Goal: Obtain resource: Download file/media

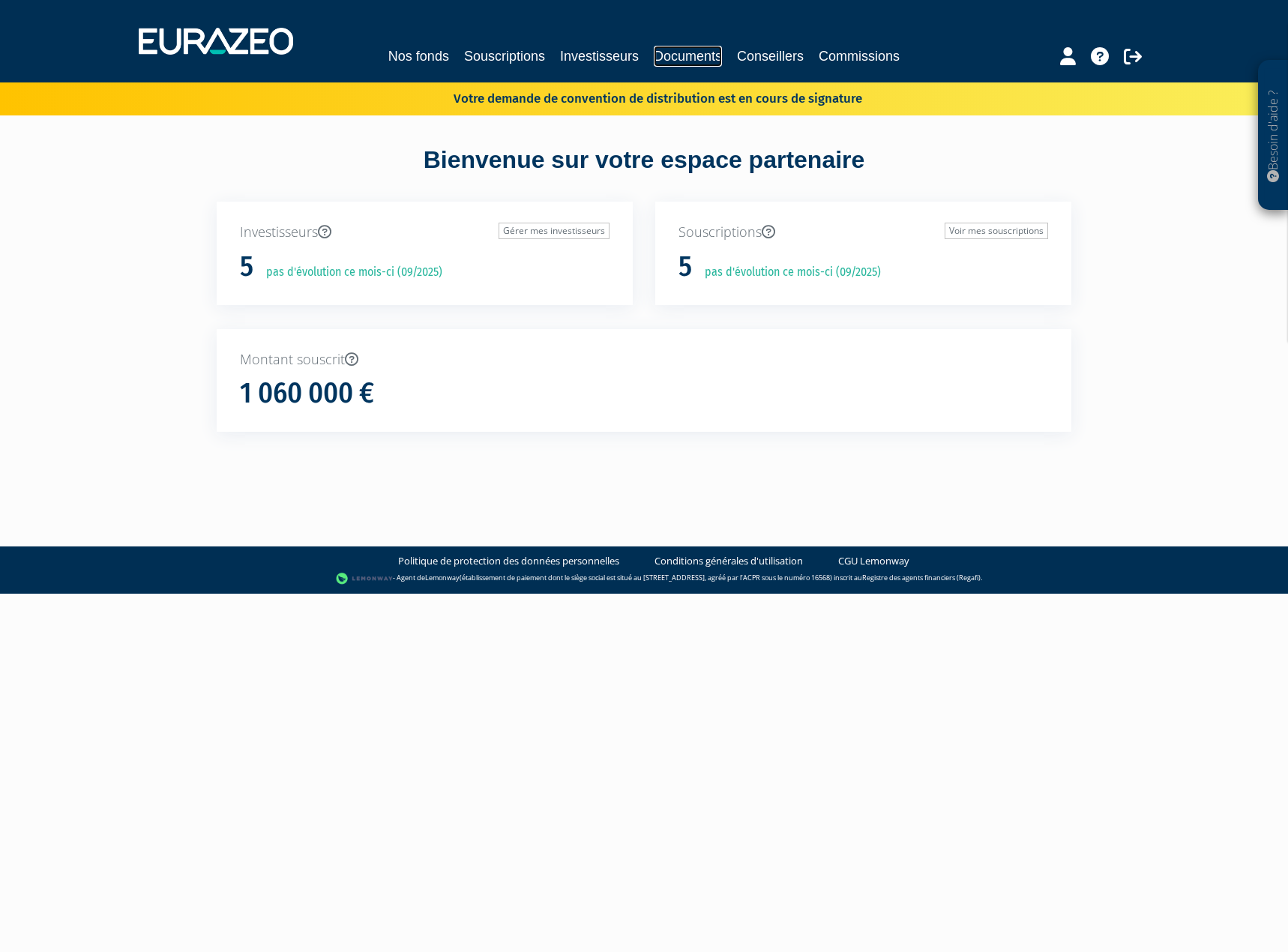
click at [686, 62] on link "Documents" at bounding box center [688, 56] width 68 height 21
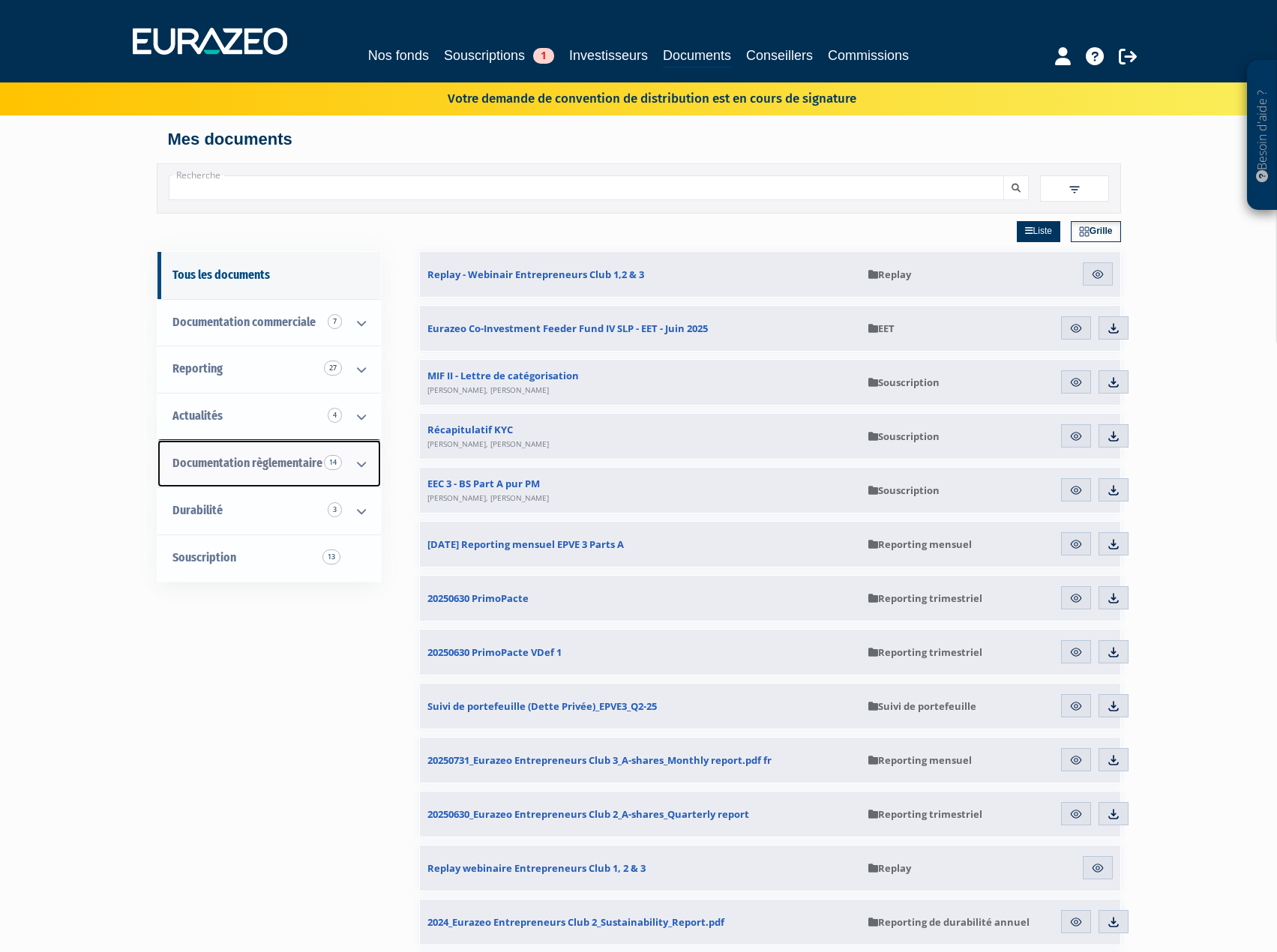
click at [318, 457] on span "Documentation règlementaire 14" at bounding box center [247, 463] width 150 height 15
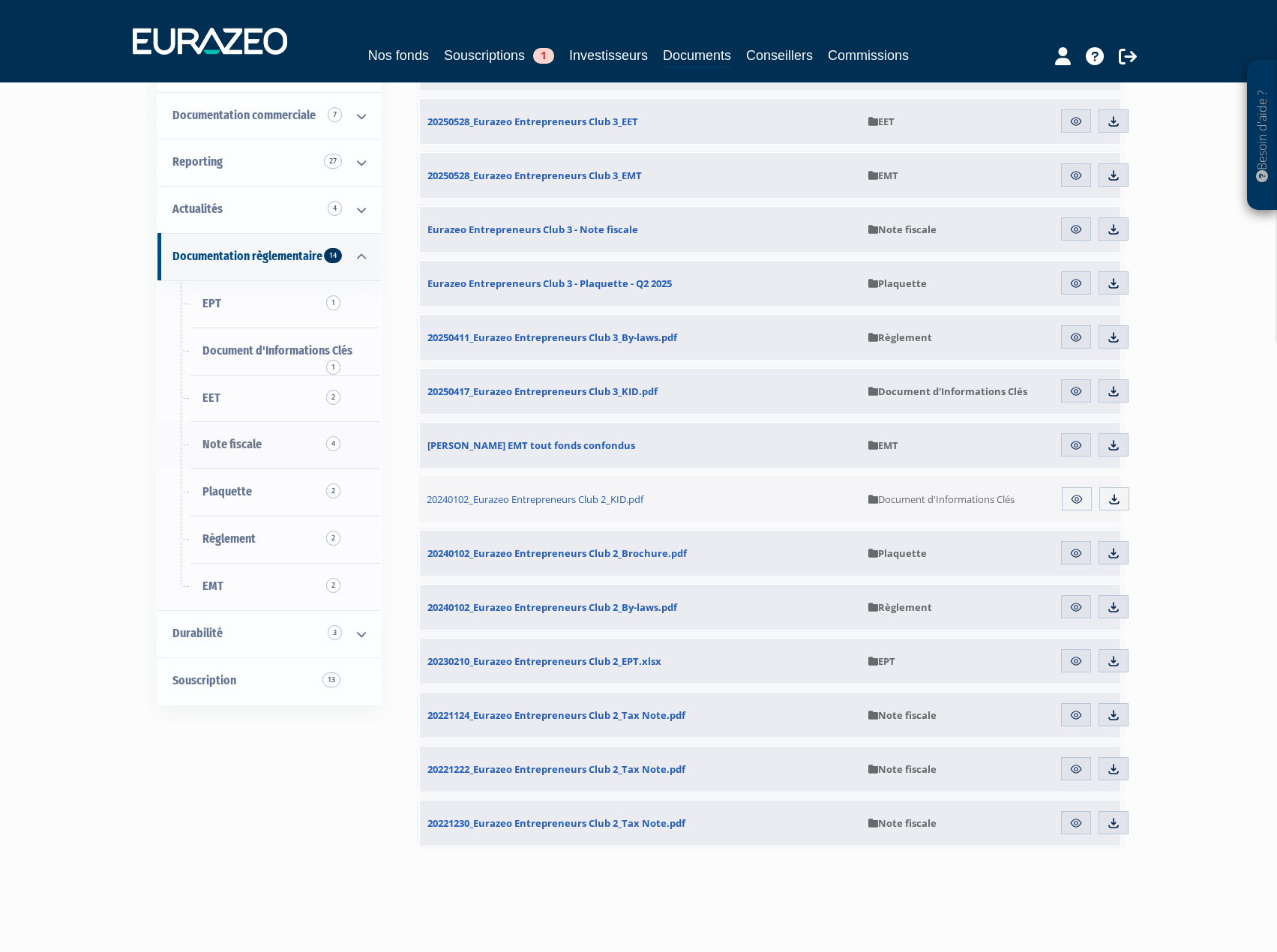
scroll to position [225, 0]
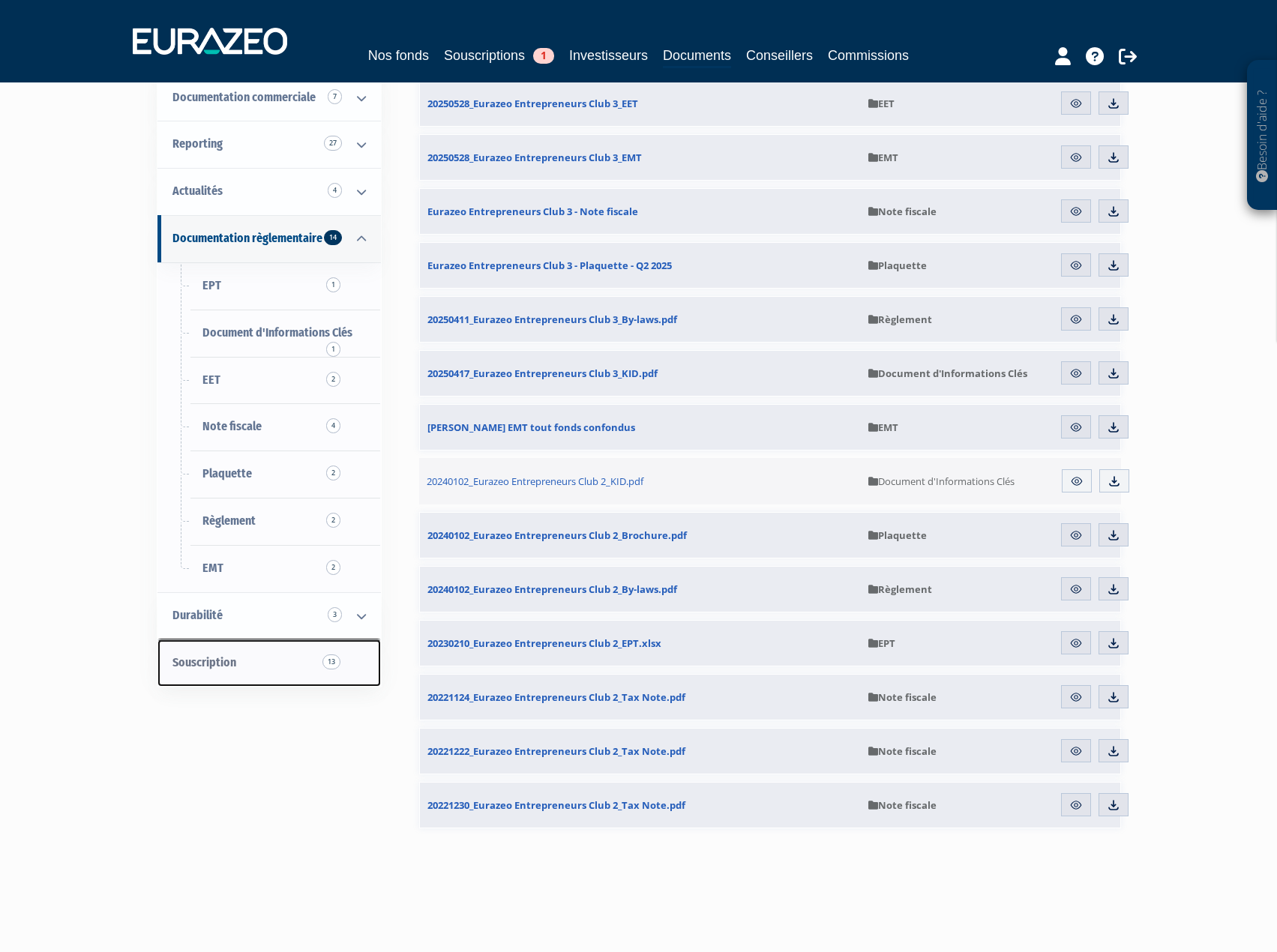
click at [251, 659] on link "Souscription 13" at bounding box center [269, 663] width 223 height 47
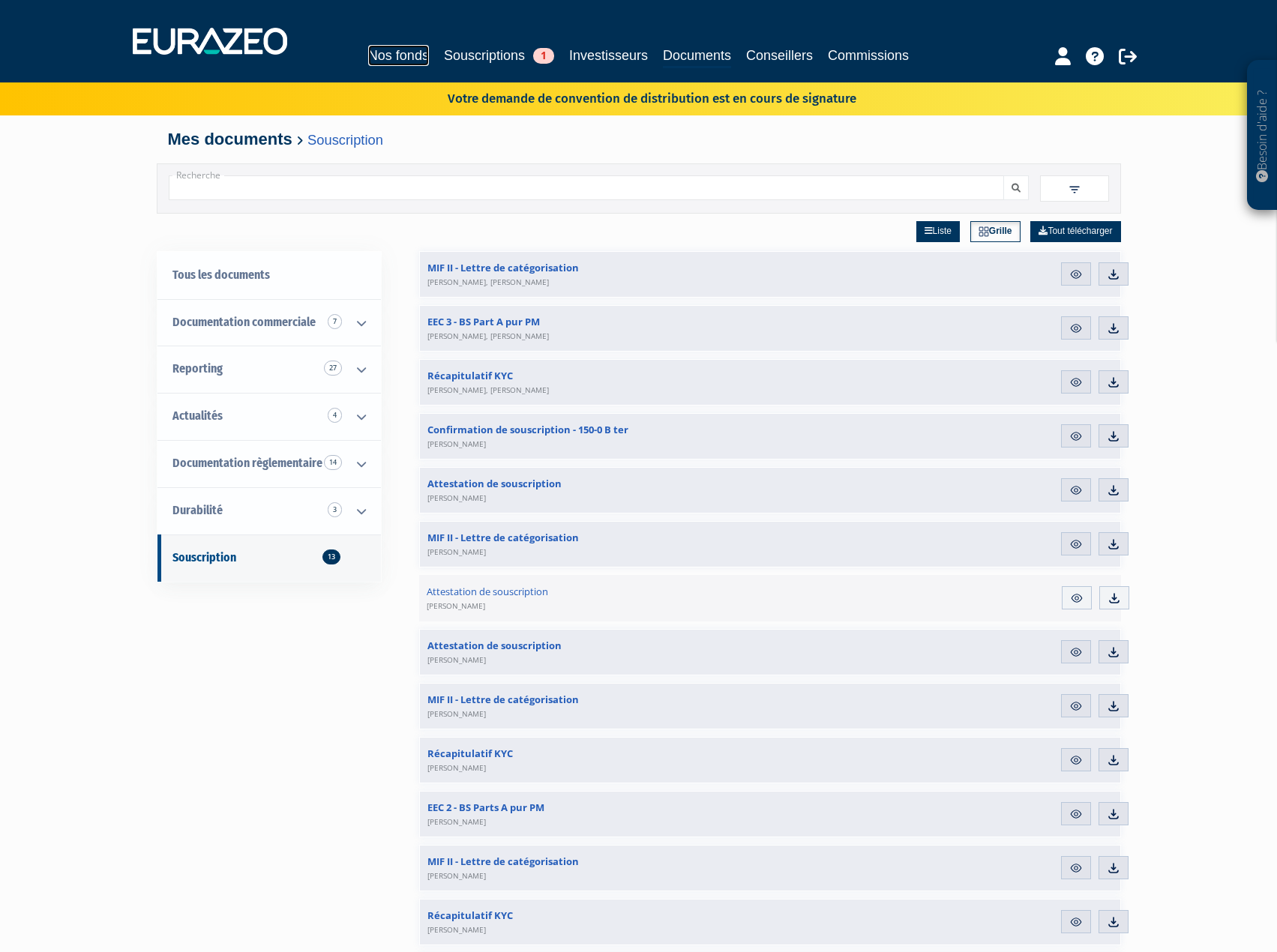
click at [401, 55] on link "Nos fonds" at bounding box center [399, 55] width 61 height 21
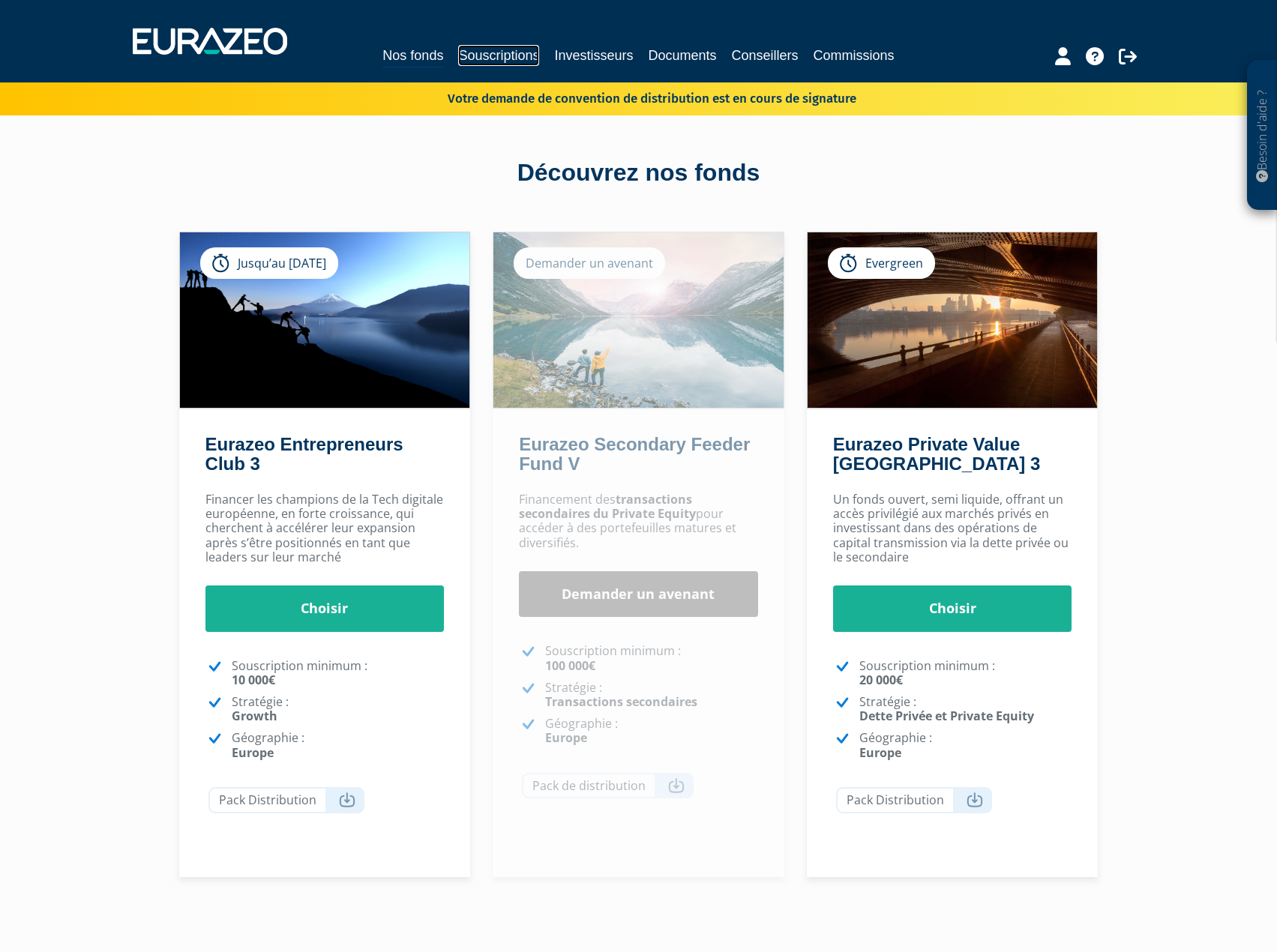
click at [487, 51] on link "Souscriptions" at bounding box center [498, 55] width 81 height 21
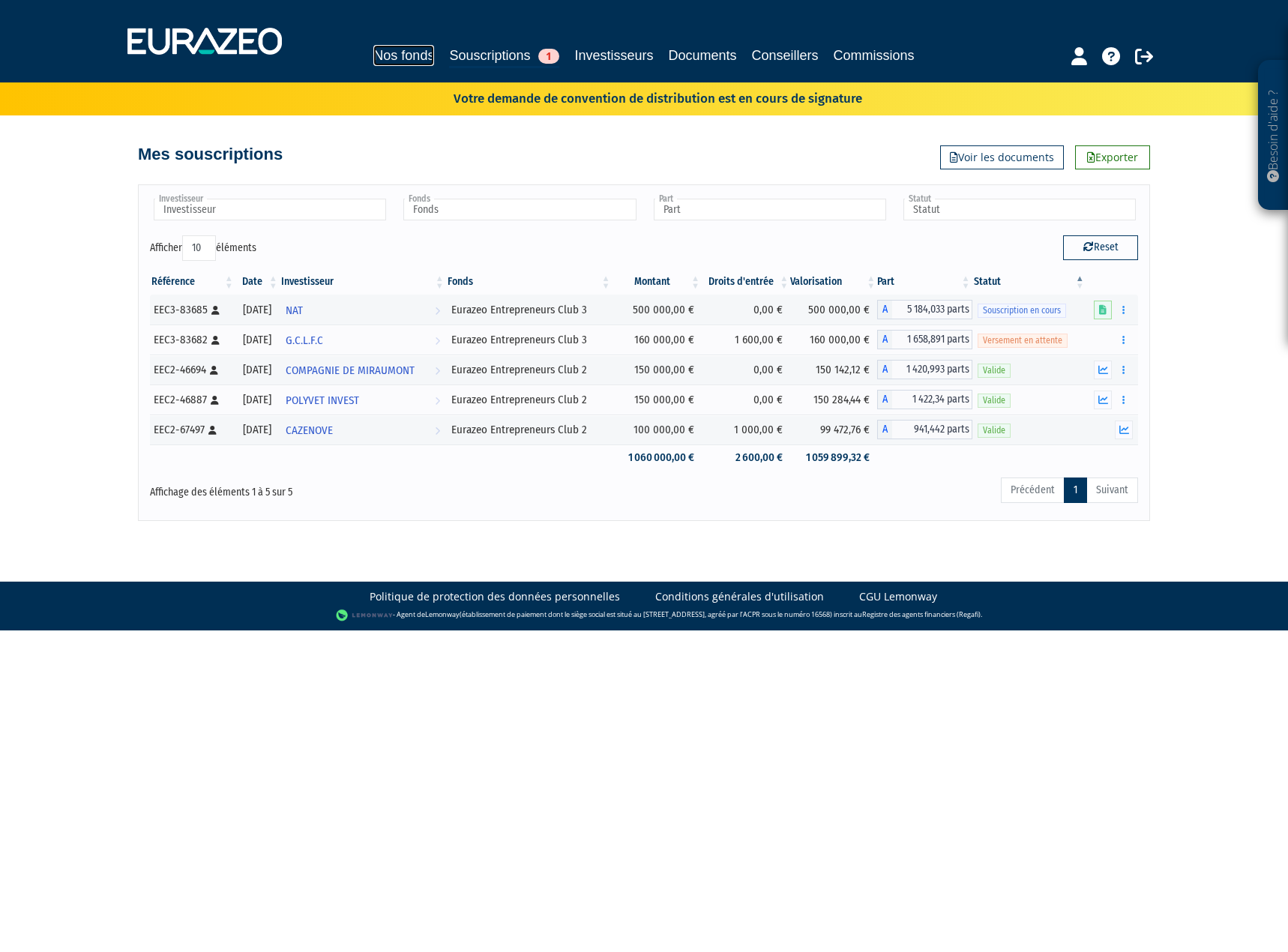
click at [403, 51] on link "Nos fonds" at bounding box center [403, 55] width 61 height 21
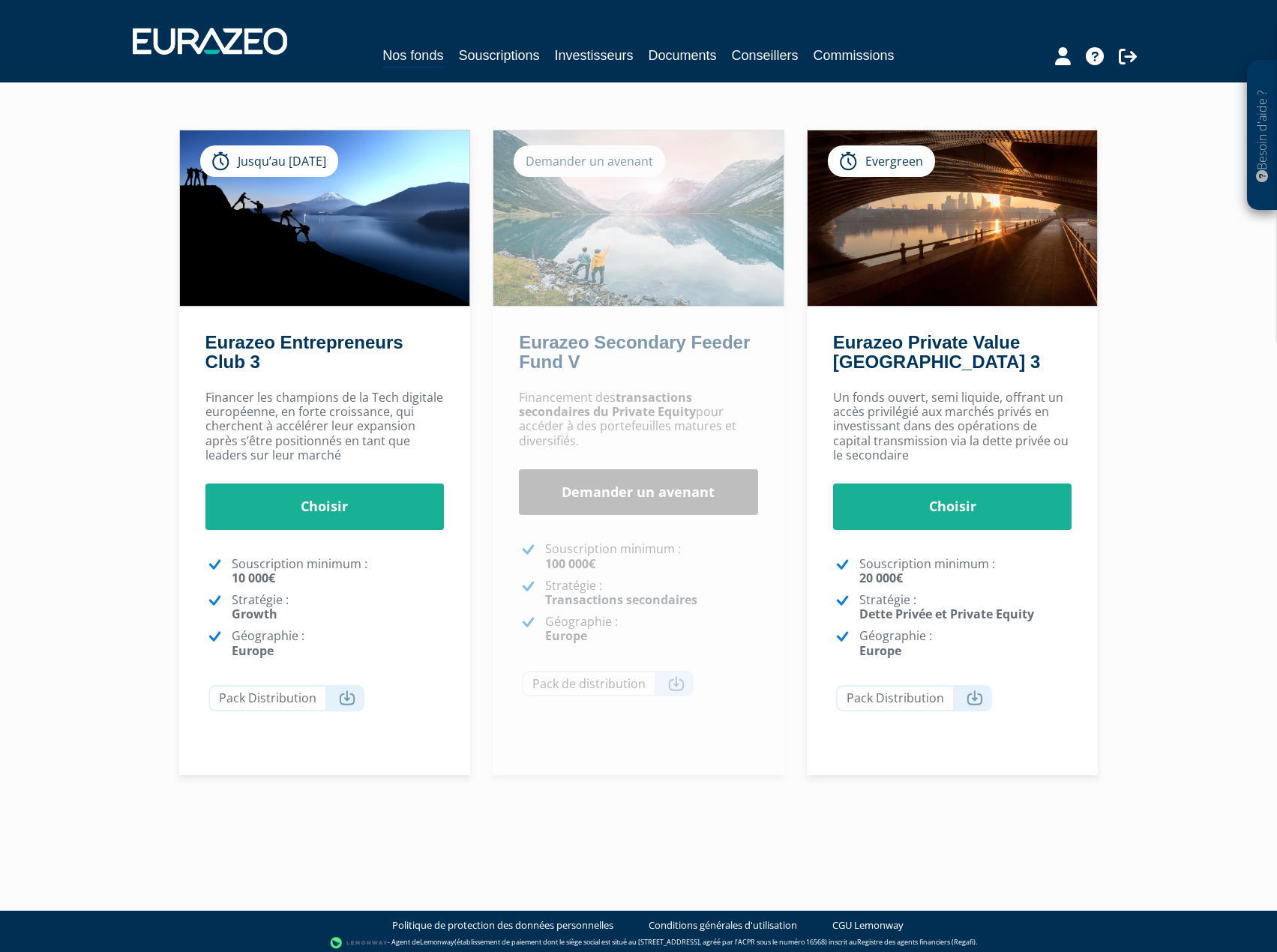
scroll to position [108, 0]
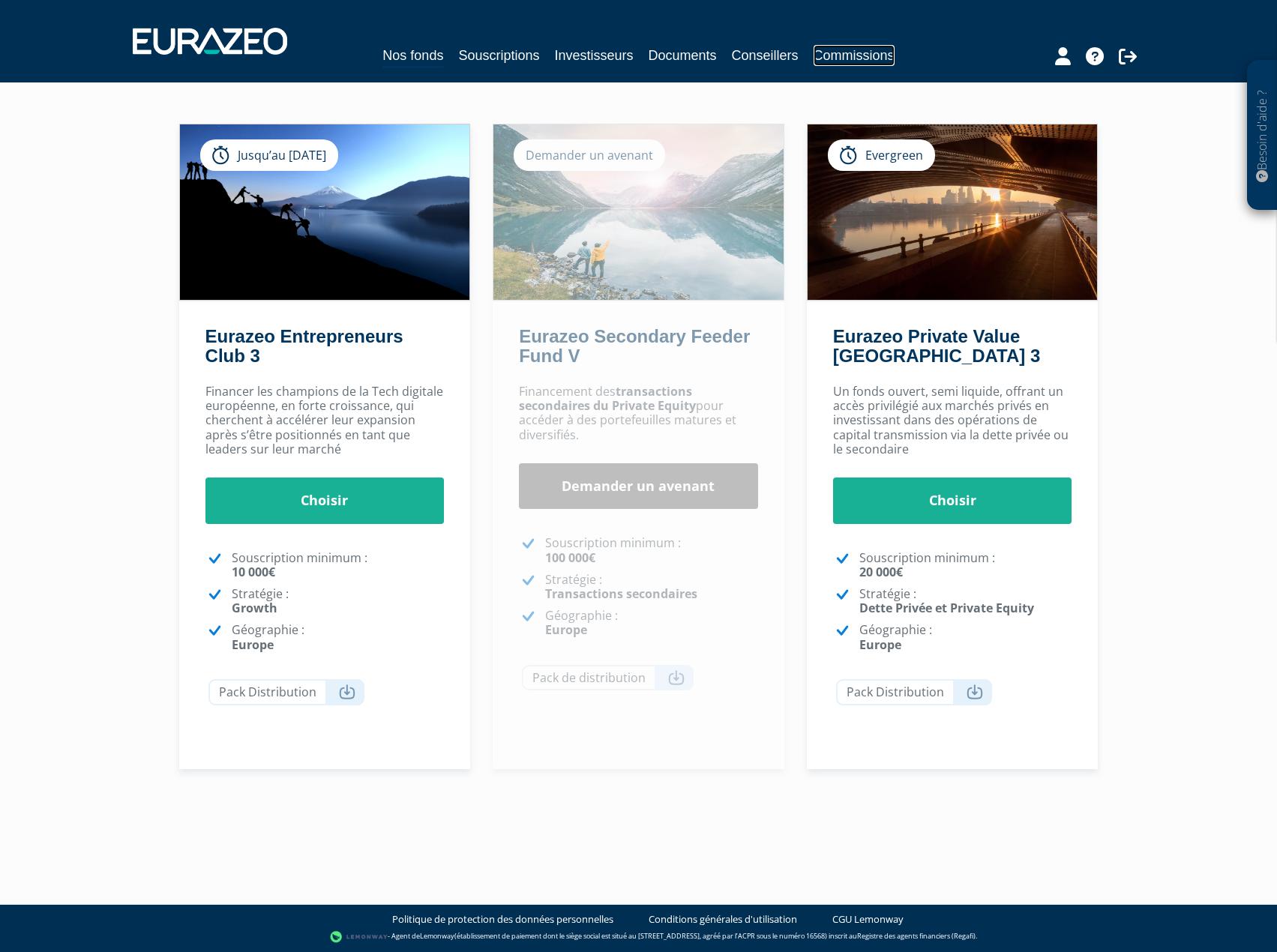
click at [849, 54] on link "Commissions" at bounding box center [854, 55] width 81 height 21
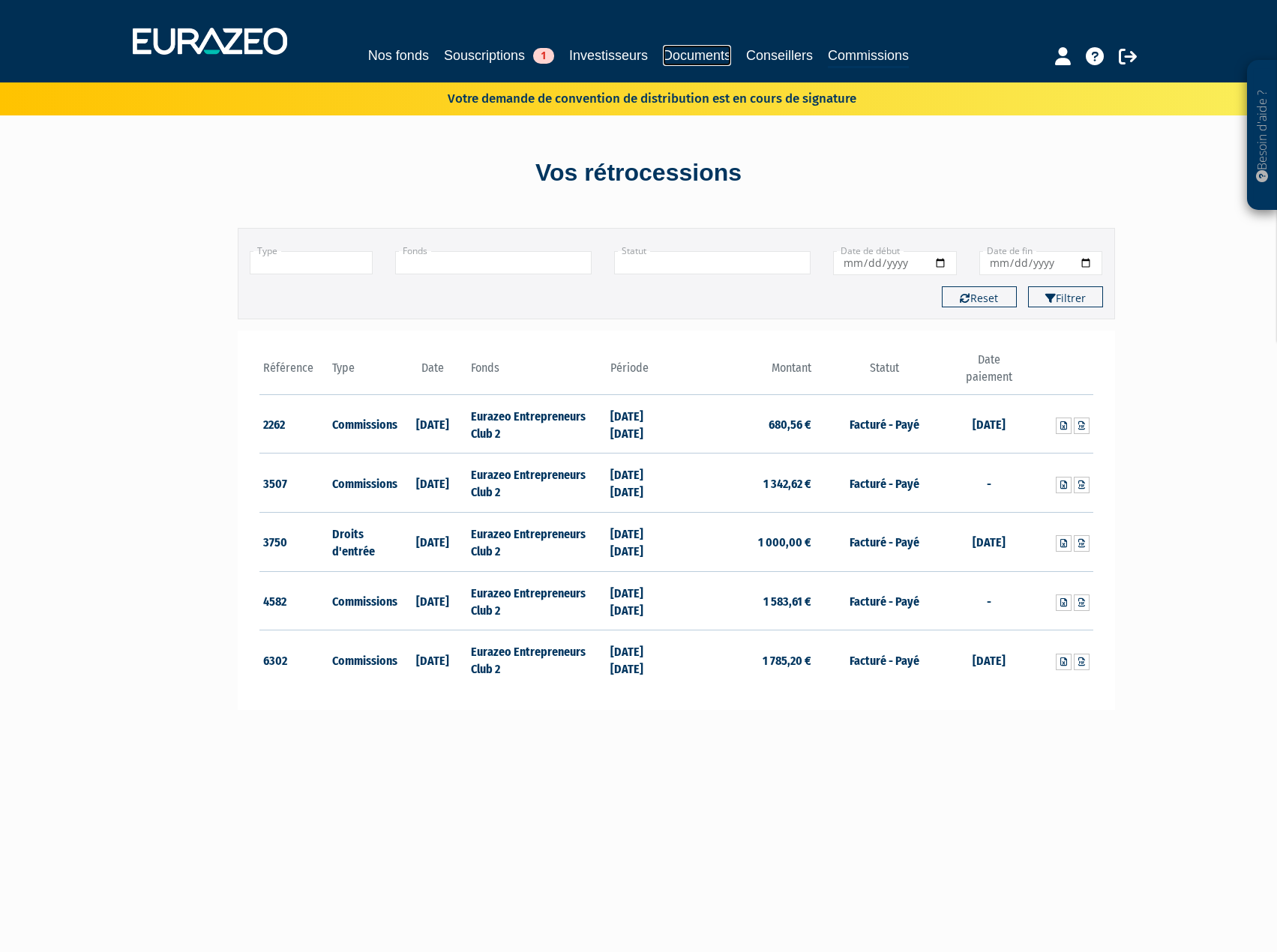
click at [699, 53] on link "Documents" at bounding box center [697, 55] width 68 height 21
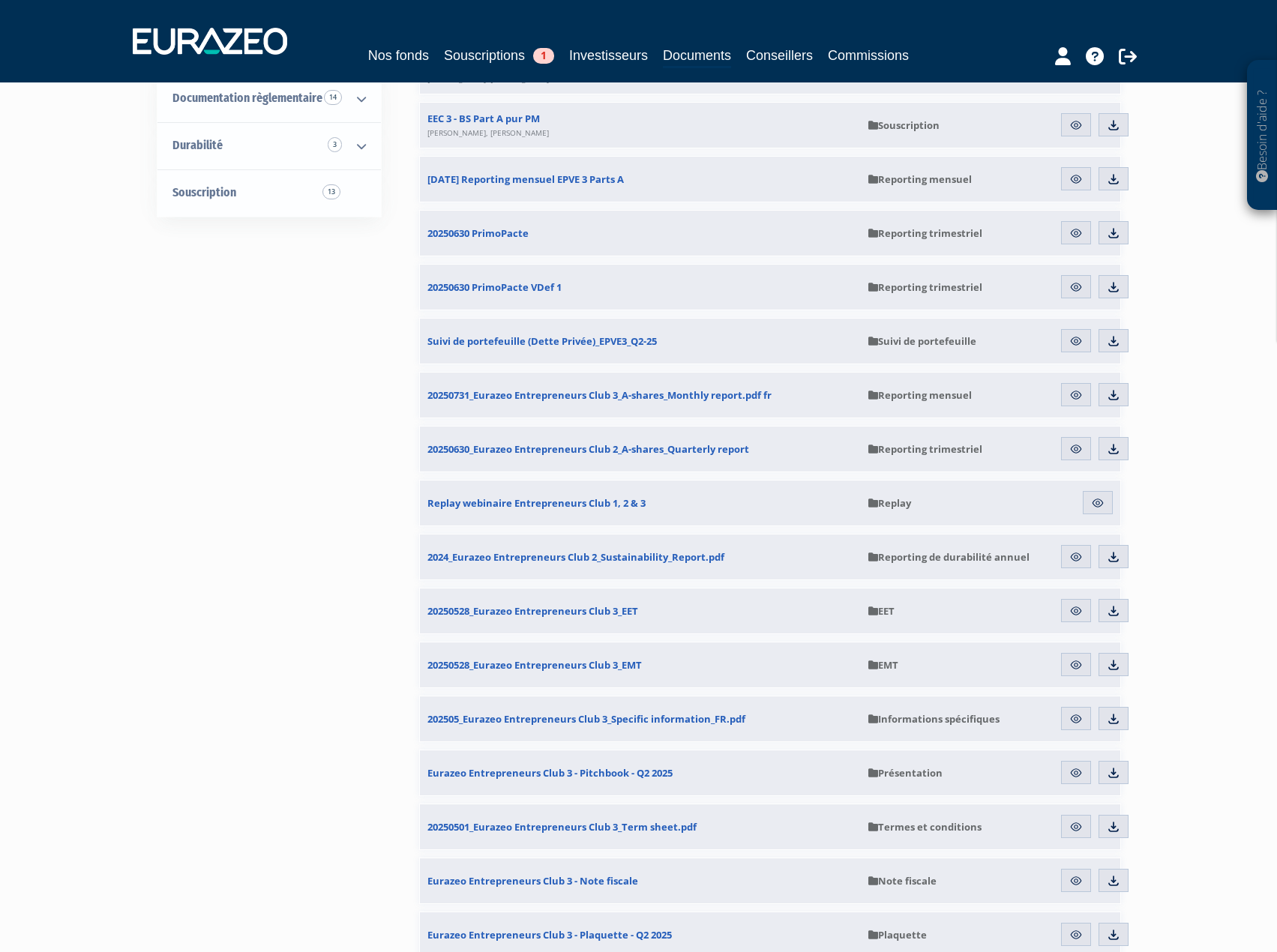
scroll to position [375, 0]
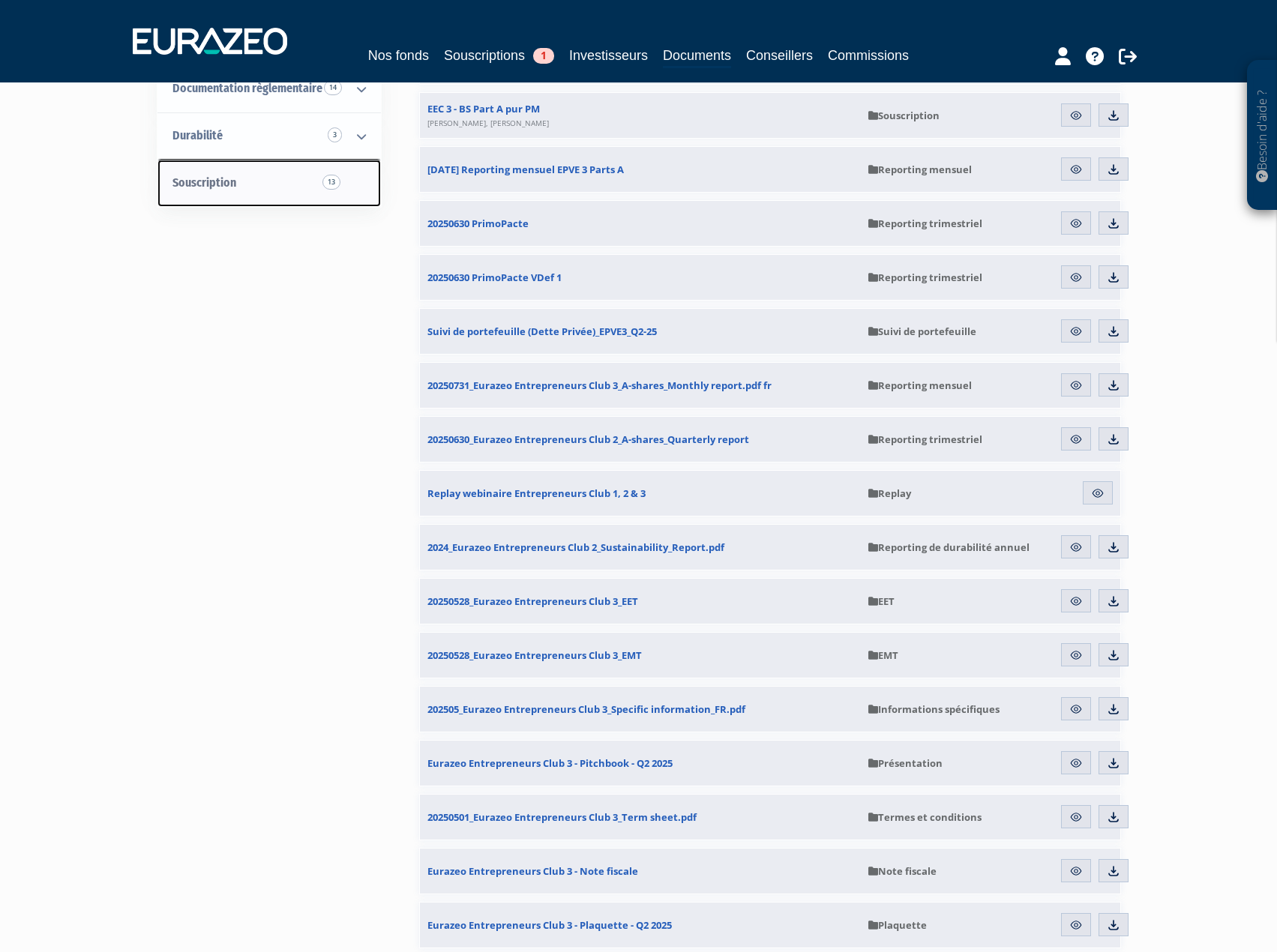
click at [214, 184] on span "Souscription 13" at bounding box center [204, 183] width 64 height 15
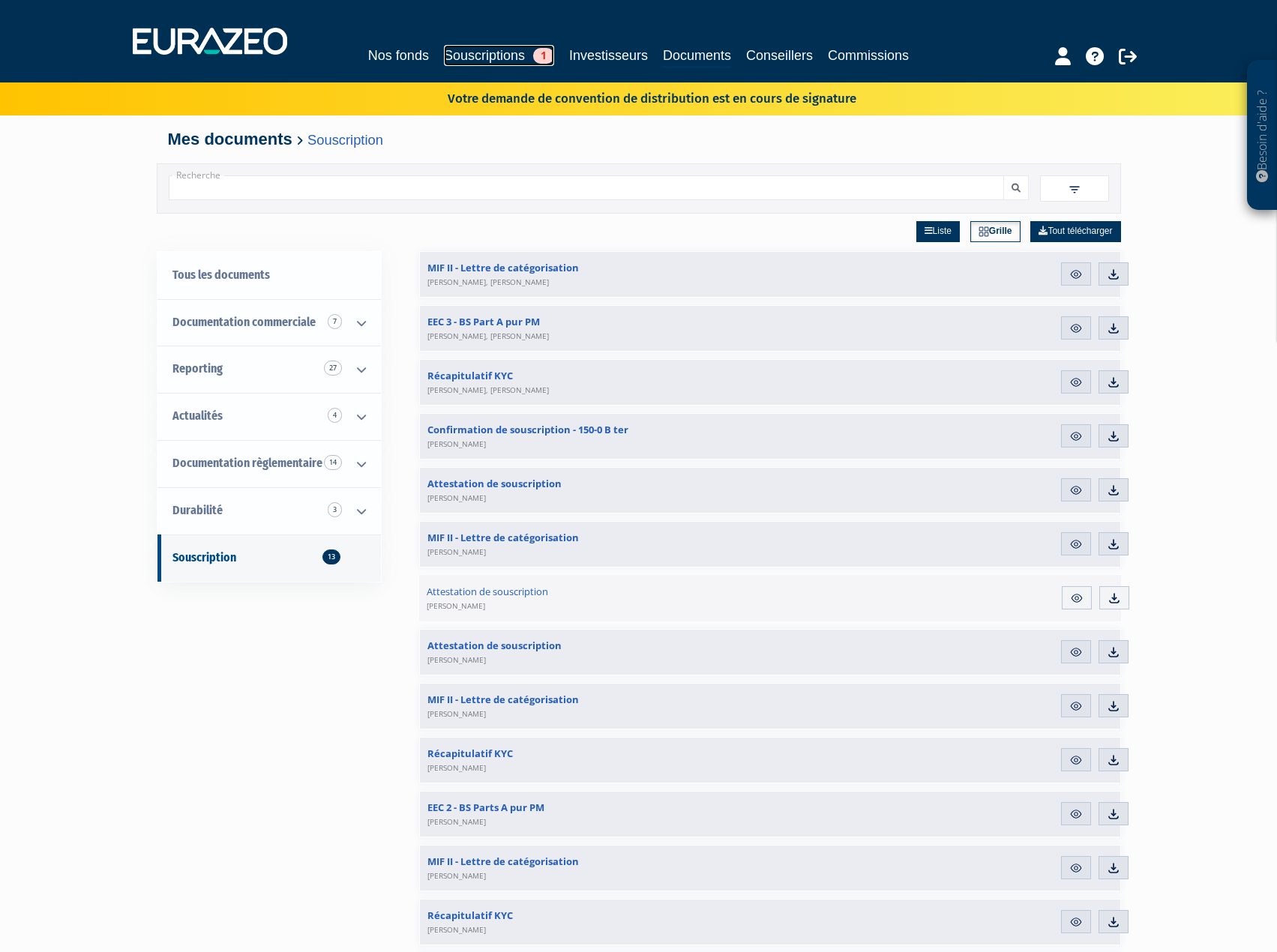
click at [496, 54] on link "Souscriptions 1" at bounding box center [499, 55] width 110 height 21
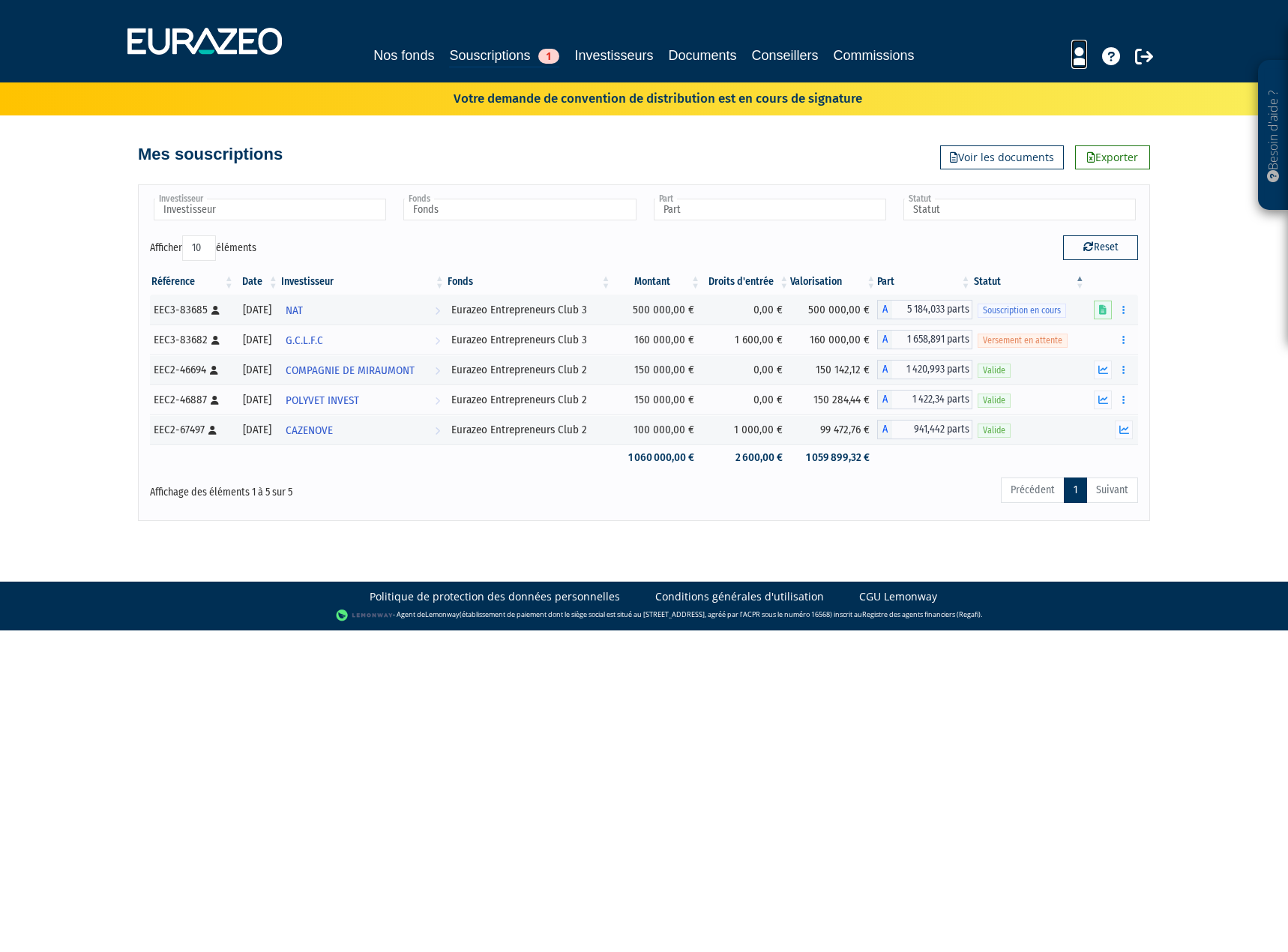
click at [1076, 55] on icon at bounding box center [1079, 56] width 15 height 18
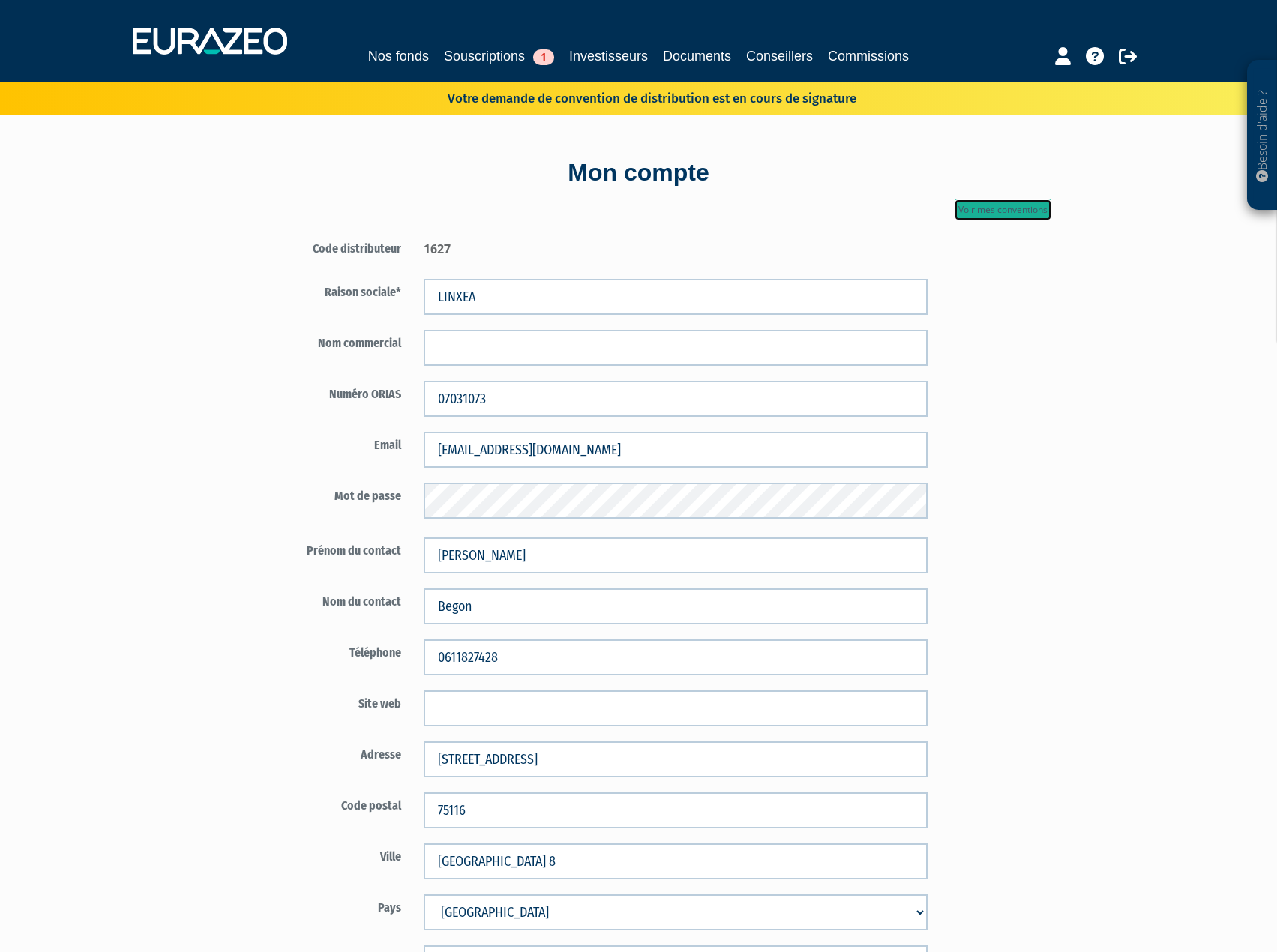
click at [985, 213] on link "Voir mes conventions" at bounding box center [1003, 210] width 97 height 21
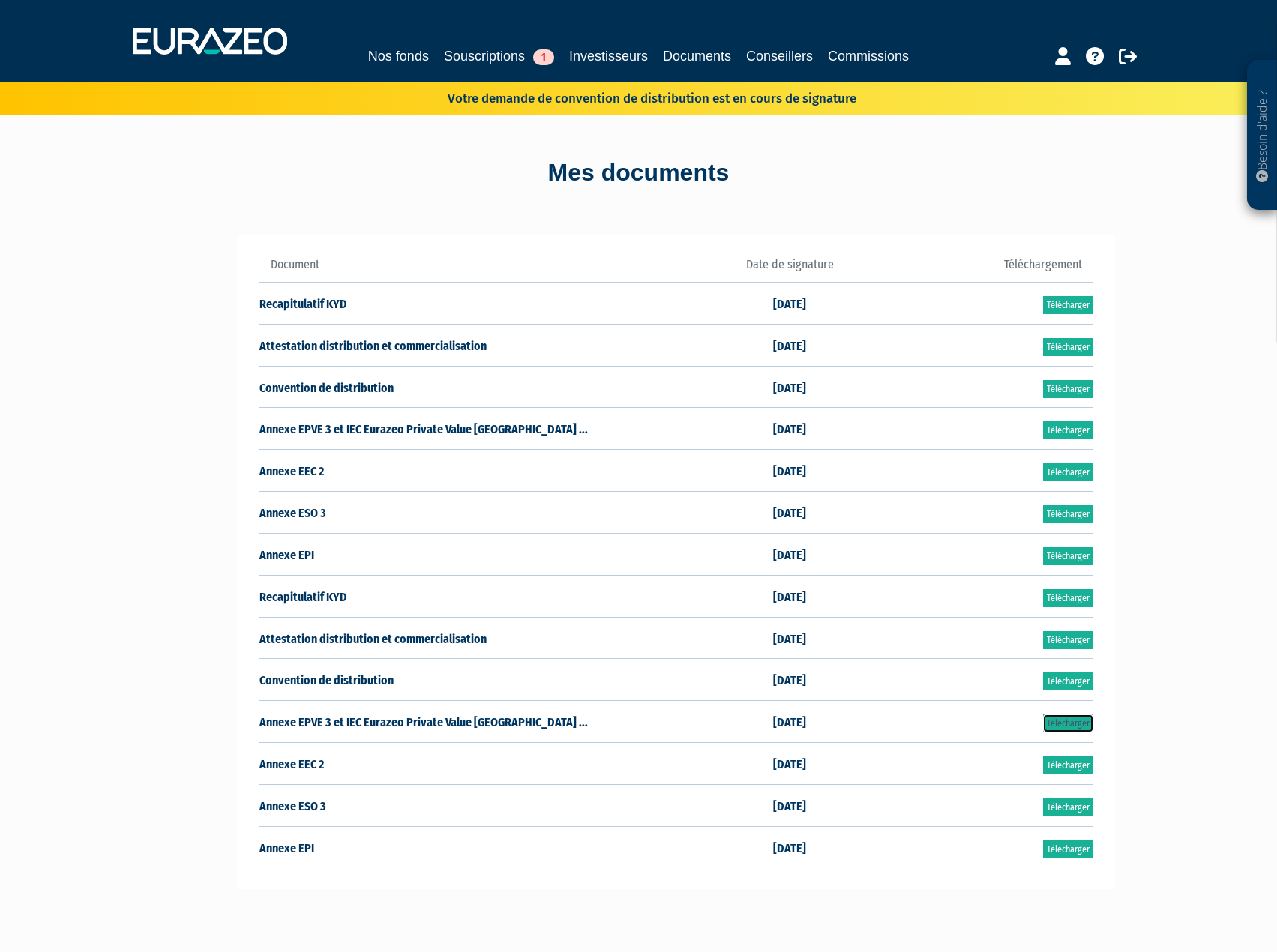
click at [1063, 719] on link "Télécharger" at bounding box center [1068, 723] width 50 height 18
click at [1052, 680] on link "Télécharger" at bounding box center [1068, 682] width 50 height 18
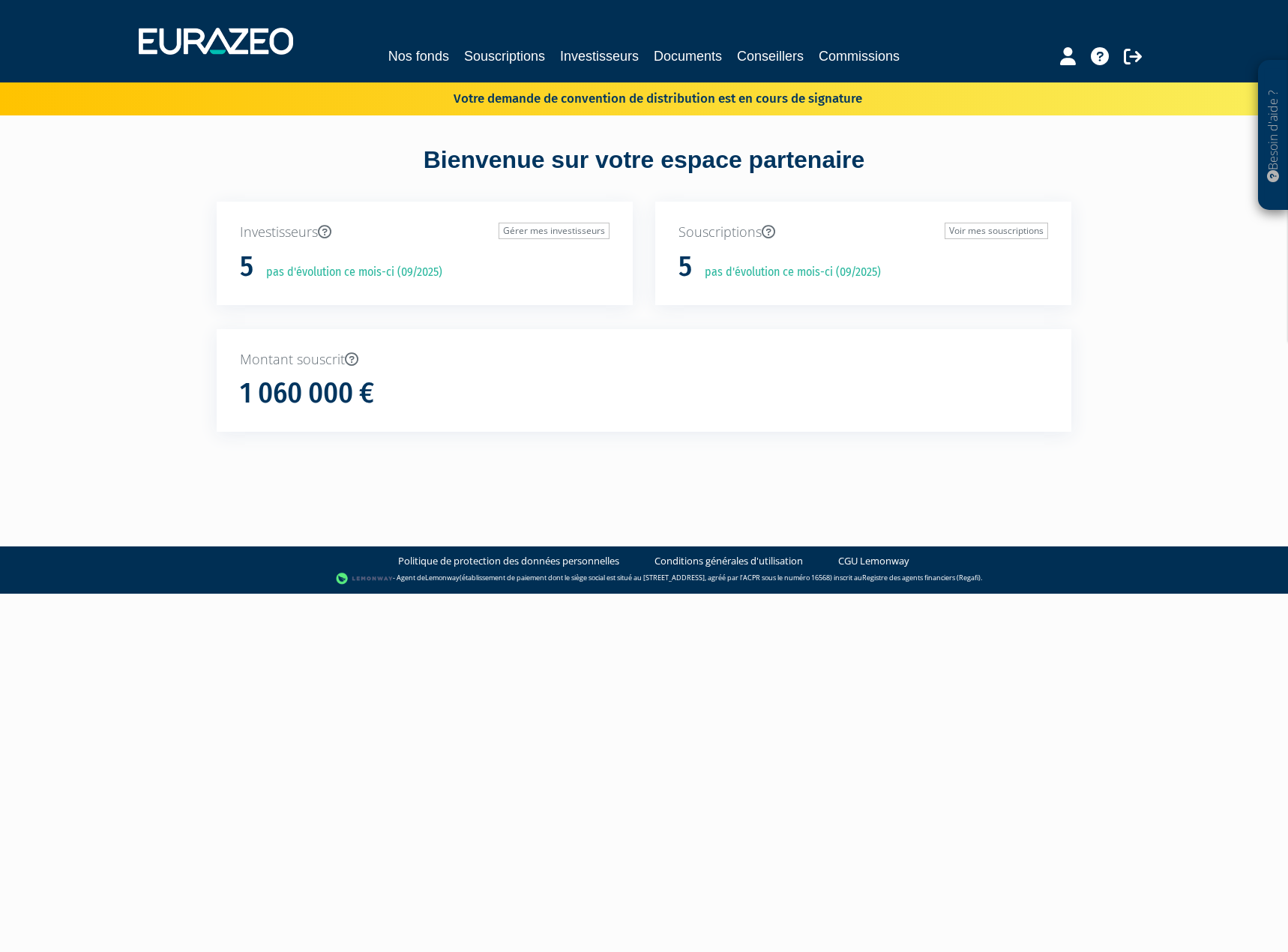
drag, startPoint x: 633, startPoint y: 101, endPoint x: 929, endPoint y: 97, distance: 296.0
click at [929, 97] on div "Votre demande de convention de distribution est en cours de signature" at bounding box center [635, 97] width 877 height 22
